Goal: Task Accomplishment & Management: Manage account settings

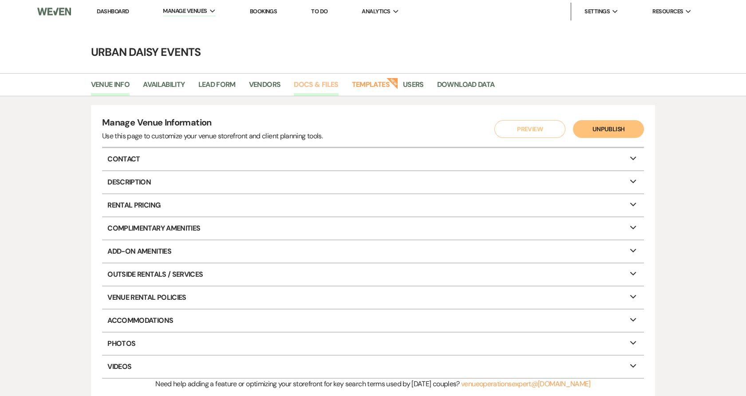
click at [302, 81] on link "Docs & Files" at bounding box center [316, 87] width 44 height 17
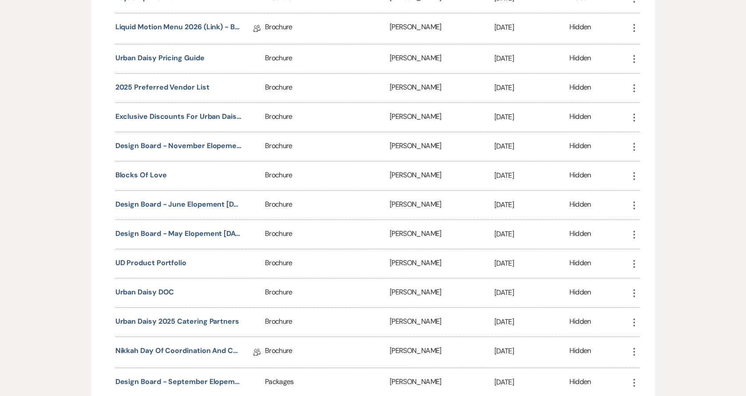
scroll to position [728, 0]
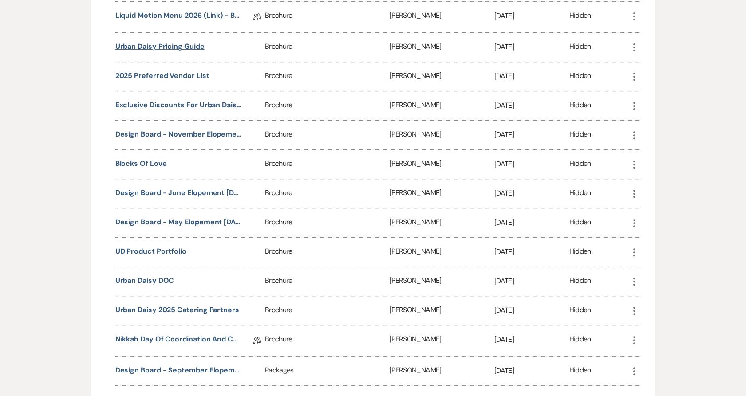
drag, startPoint x: 170, startPoint y: 179, endPoint x: 166, endPoint y: 50, distance: 129.2
click at [166, 50] on div "Name Sort Default Type Sort Default Added By Sort Default Last Edit Date Sort D…" at bounding box center [377, 154] width 524 height 639
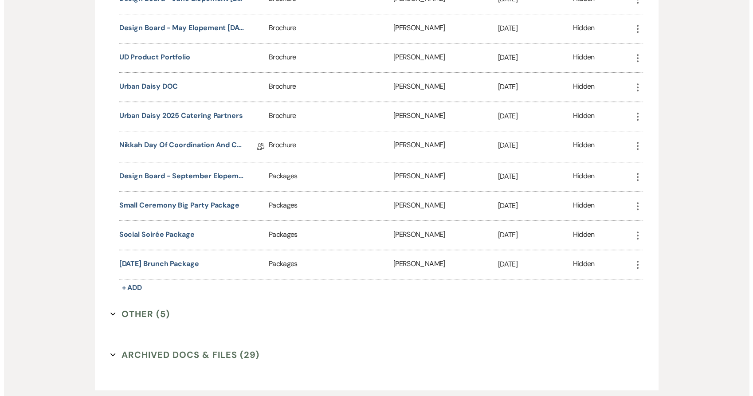
scroll to position [924, 0]
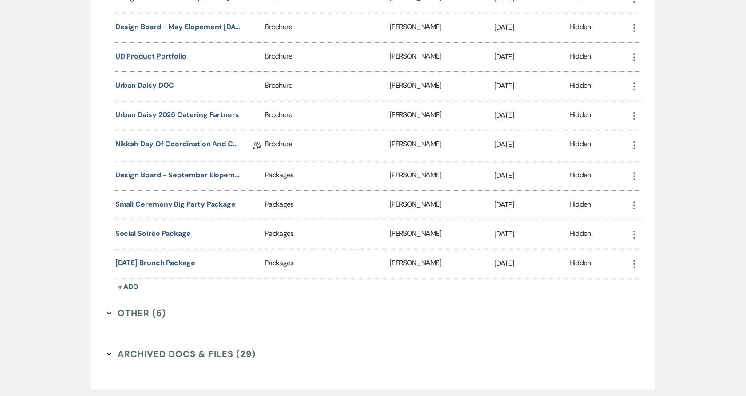
click at [155, 56] on button "UD Product Portfolio" at bounding box center [150, 56] width 71 height 11
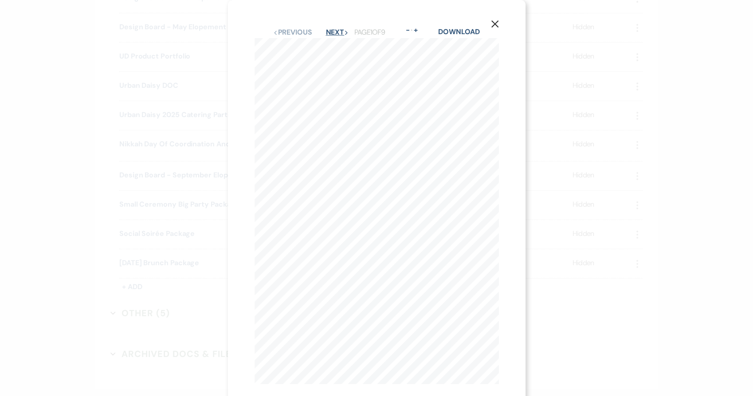
click at [327, 30] on button "Next Next" at bounding box center [337, 32] width 23 height 7
click at [327, 30] on button "Next Next" at bounding box center [336, 32] width 23 height 7
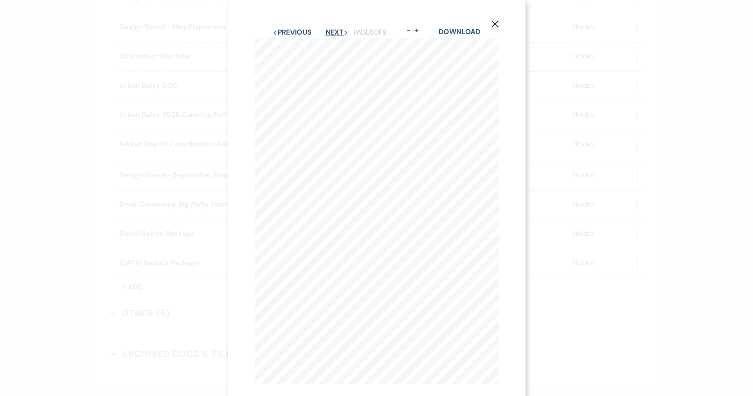
click at [327, 30] on button "Next Next" at bounding box center [336, 32] width 23 height 7
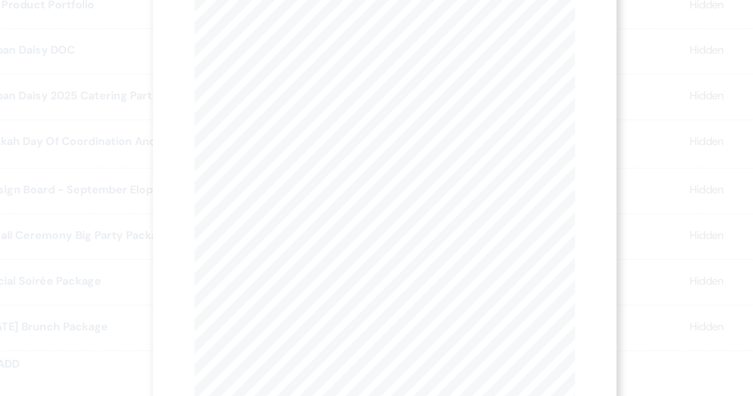
click at [168, 187] on div "X Previous Previous Next Next Page 7 of 9 - Zoom + Download SEY CREAM COUCH SEY…" at bounding box center [376, 198] width 753 height 396
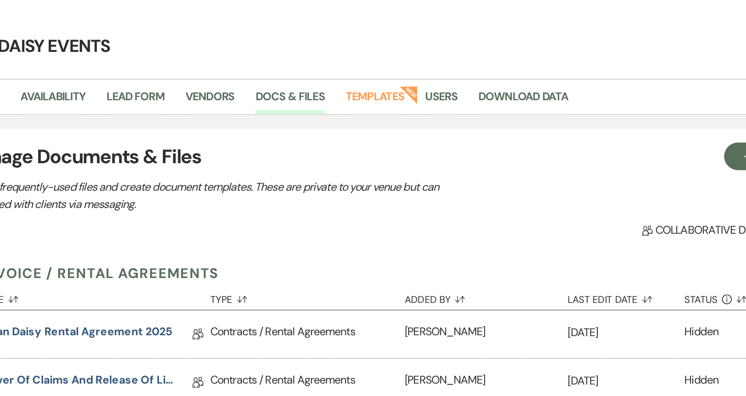
scroll to position [0, 0]
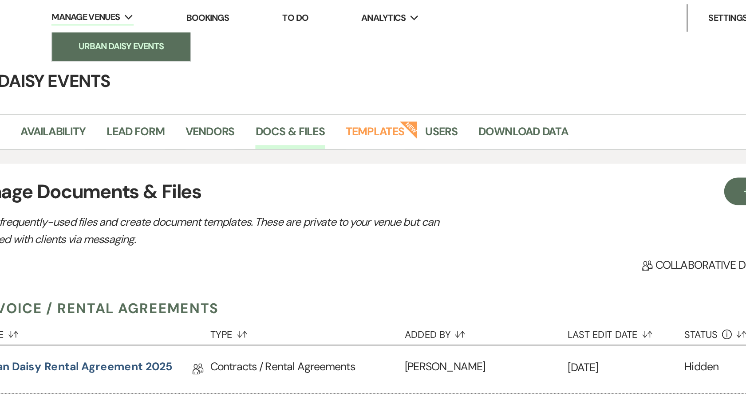
click at [204, 28] on li "Urban Daisy Events" at bounding box center [208, 29] width 80 height 9
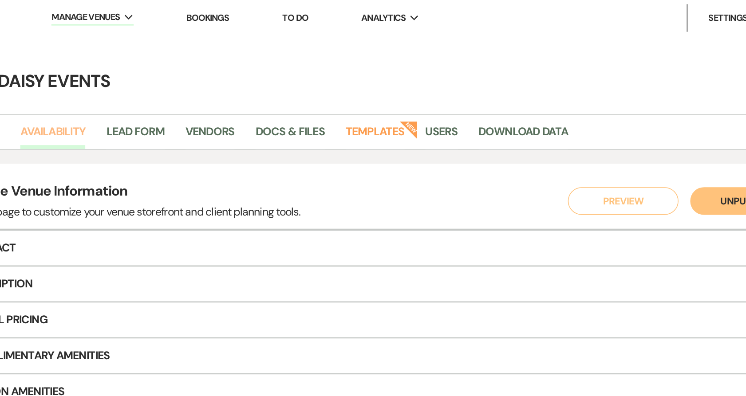
click at [177, 88] on link "Availability" at bounding box center [164, 87] width 42 height 17
select select "2"
select select "2026"
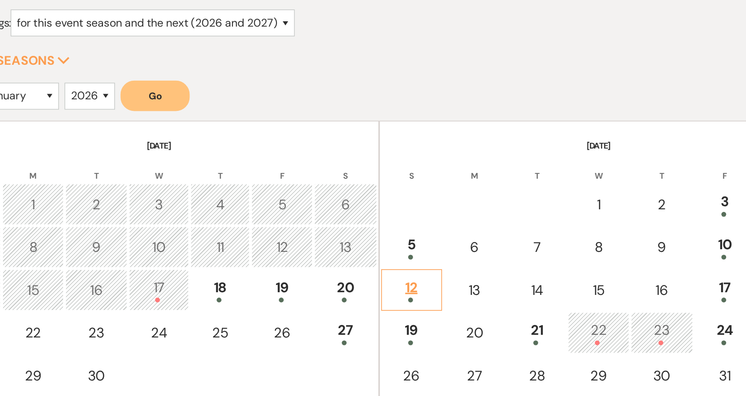
click at [395, 303] on div "12" at bounding box center [393, 305] width 29 height 16
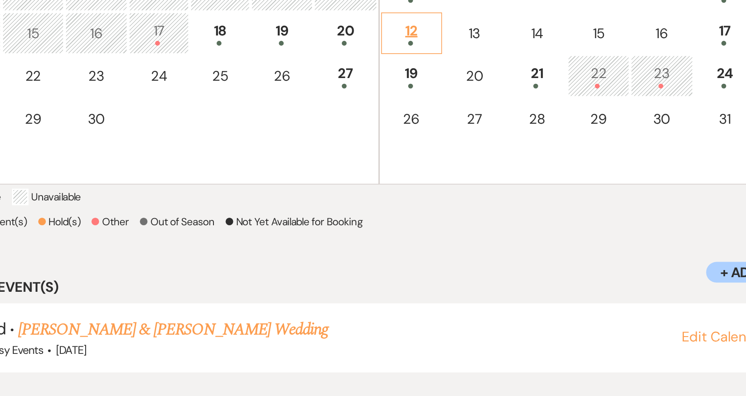
scroll to position [153, 0]
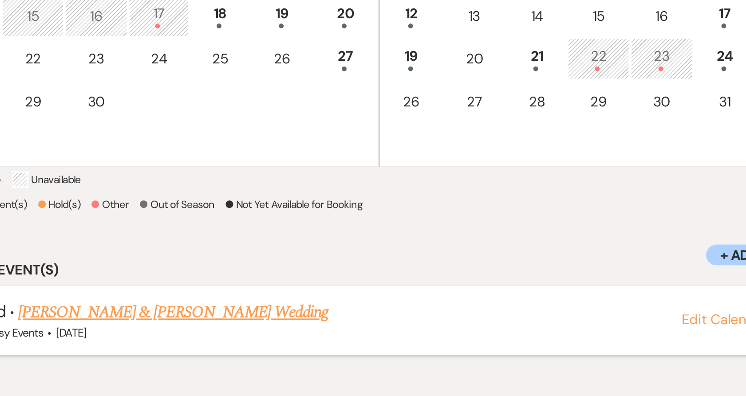
click at [224, 347] on link "[PERSON_NAME] & [PERSON_NAME] Wedding" at bounding box center [241, 342] width 199 height 16
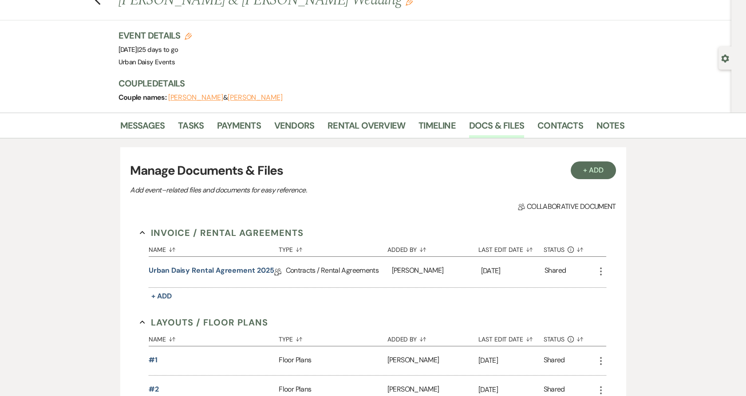
scroll to position [184, 0]
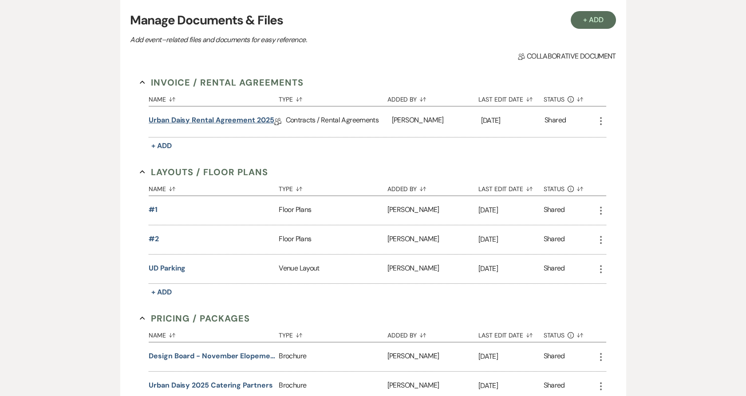
click at [204, 119] on link "Urban Daisy Rental Agreement 2025" at bounding box center [211, 122] width 125 height 14
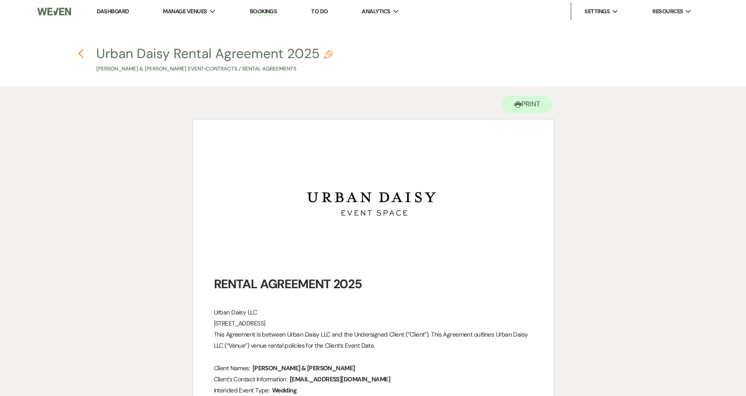
click at [82, 58] on use "button" at bounding box center [81, 54] width 6 height 10
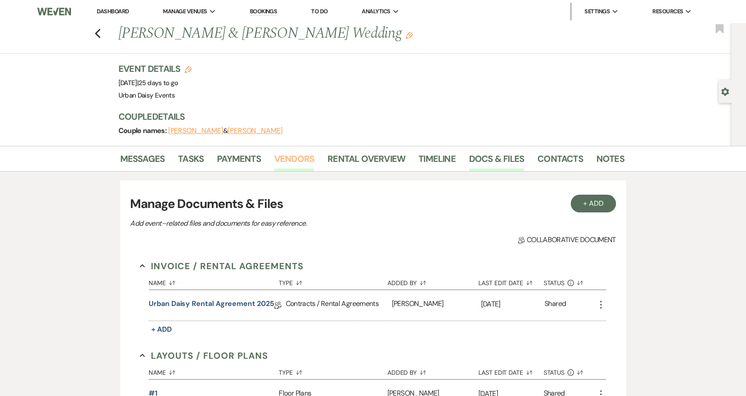
click at [295, 162] on link "Vendors" at bounding box center [294, 162] width 40 height 20
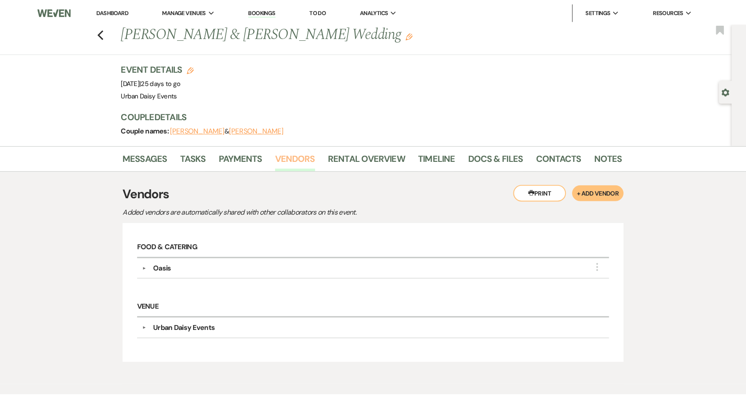
scroll to position [46, 0]
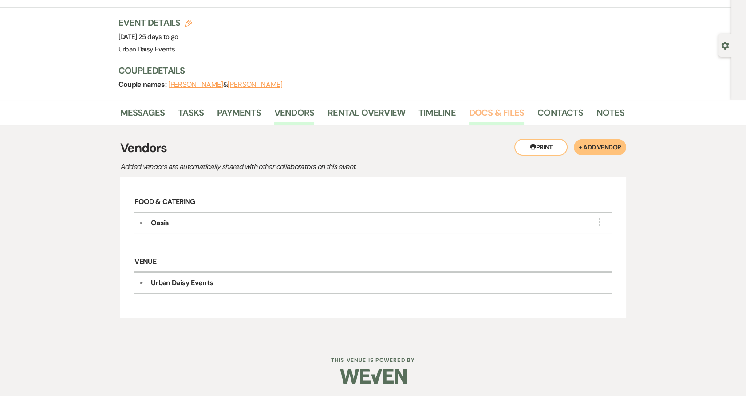
click at [504, 114] on link "Docs & Files" at bounding box center [496, 116] width 55 height 20
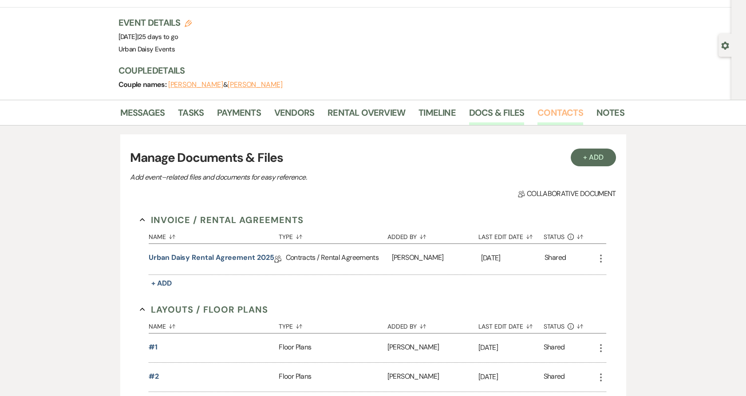
click at [556, 115] on link "Contacts" at bounding box center [560, 116] width 46 height 20
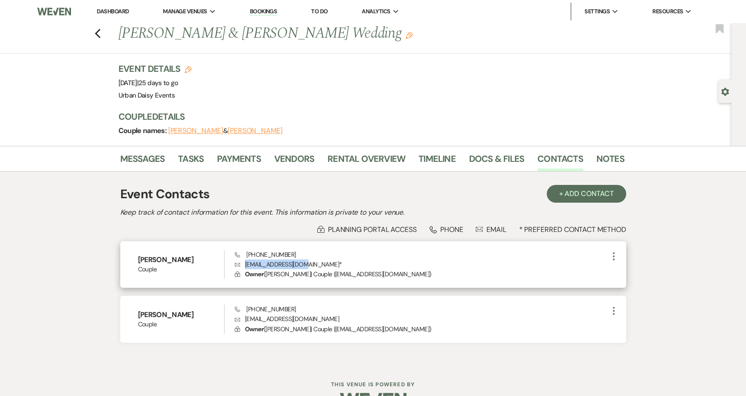
drag, startPoint x: 305, startPoint y: 265, endPoint x: 244, endPoint y: 266, distance: 60.8
click at [244, 266] on p "Envelope [EMAIL_ADDRESS][DOMAIN_NAME] *" at bounding box center [421, 265] width 373 height 10
copy p "[EMAIL_ADDRESS][DOMAIN_NAME]"
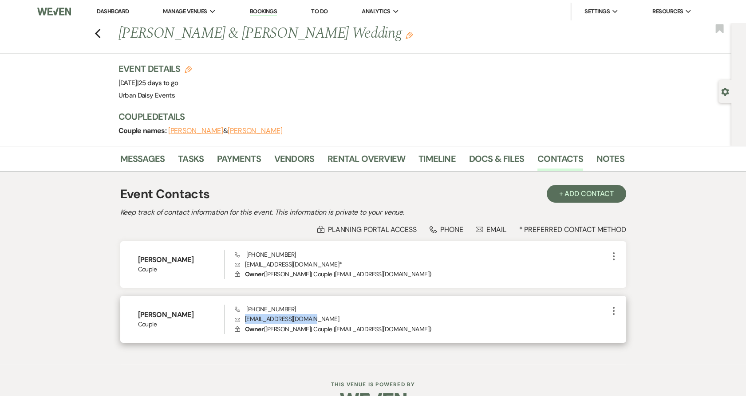
drag, startPoint x: 242, startPoint y: 319, endPoint x: 317, endPoint y: 318, distance: 74.5
click at [317, 318] on p "Envelope [EMAIL_ADDRESS][DOMAIN_NAME]" at bounding box center [421, 319] width 373 height 10
copy p "[EMAIL_ADDRESS][DOMAIN_NAME]"
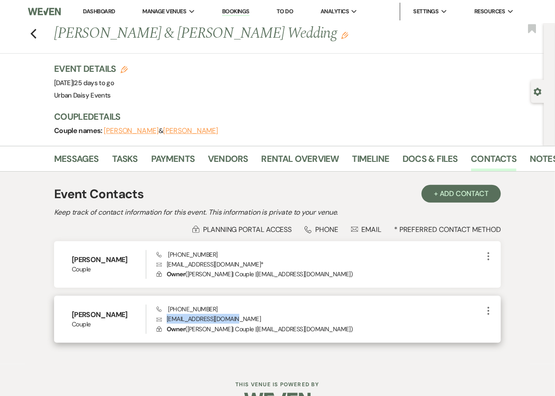
copy p "[EMAIL_ADDRESS][DOMAIN_NAME]"
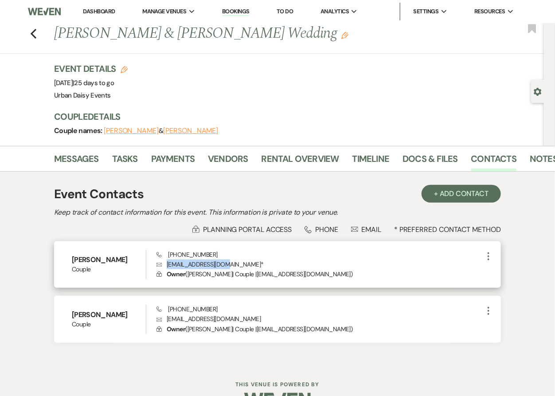
drag, startPoint x: 228, startPoint y: 266, endPoint x: 157, endPoint y: 262, distance: 70.2
click at [157, 262] on p "Envelope [EMAIL_ADDRESS][DOMAIN_NAME] *" at bounding box center [320, 265] width 327 height 10
copy p "[EMAIL_ADDRESS][DOMAIN_NAME]"
